Goal: Transaction & Acquisition: Download file/media

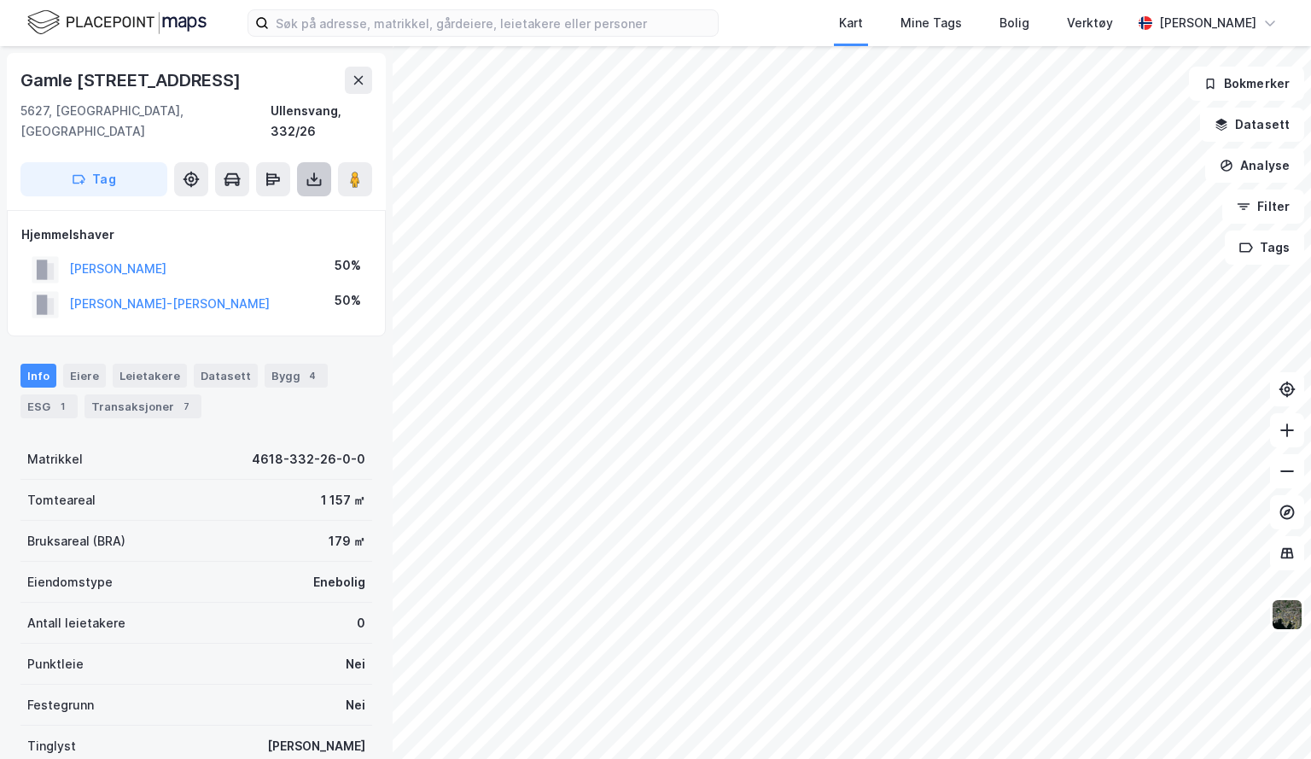
click at [314, 172] on icon at bounding box center [314, 176] width 2 height 9
click at [270, 207] on div "Last ned grunnbok" at bounding box center [229, 214] width 99 height 14
